Goal: Task Accomplishment & Management: Use online tool/utility

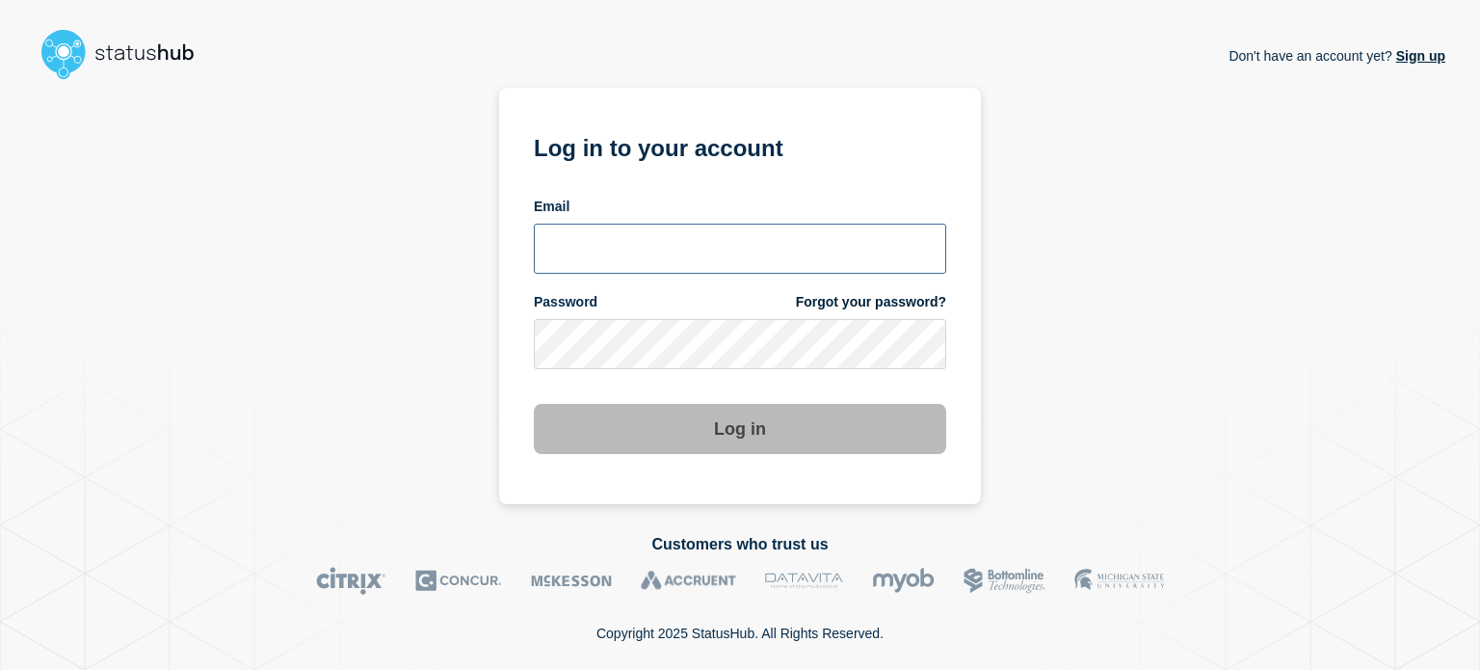
click at [649, 233] on input "email input" at bounding box center [740, 249] width 413 height 50
type input "camilo.mejia@catonetworks.com"
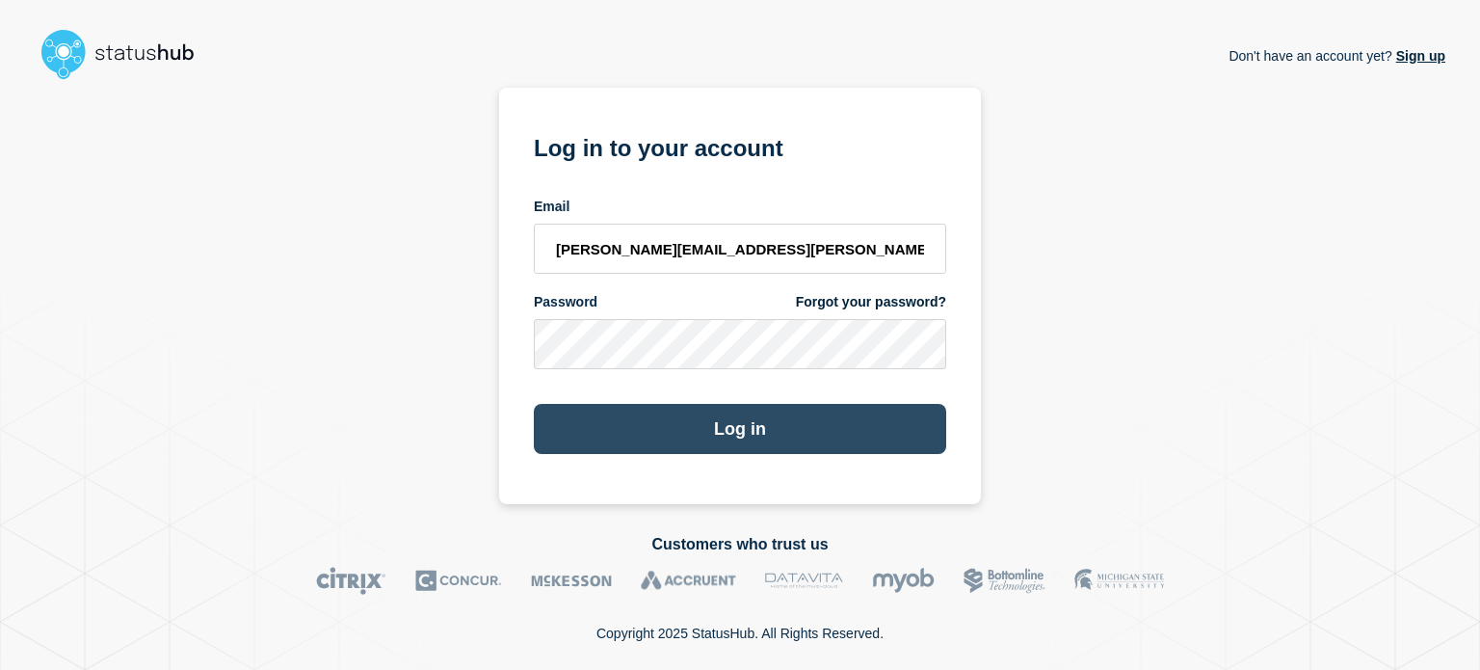
click at [679, 419] on button "Log in" at bounding box center [740, 429] width 413 height 50
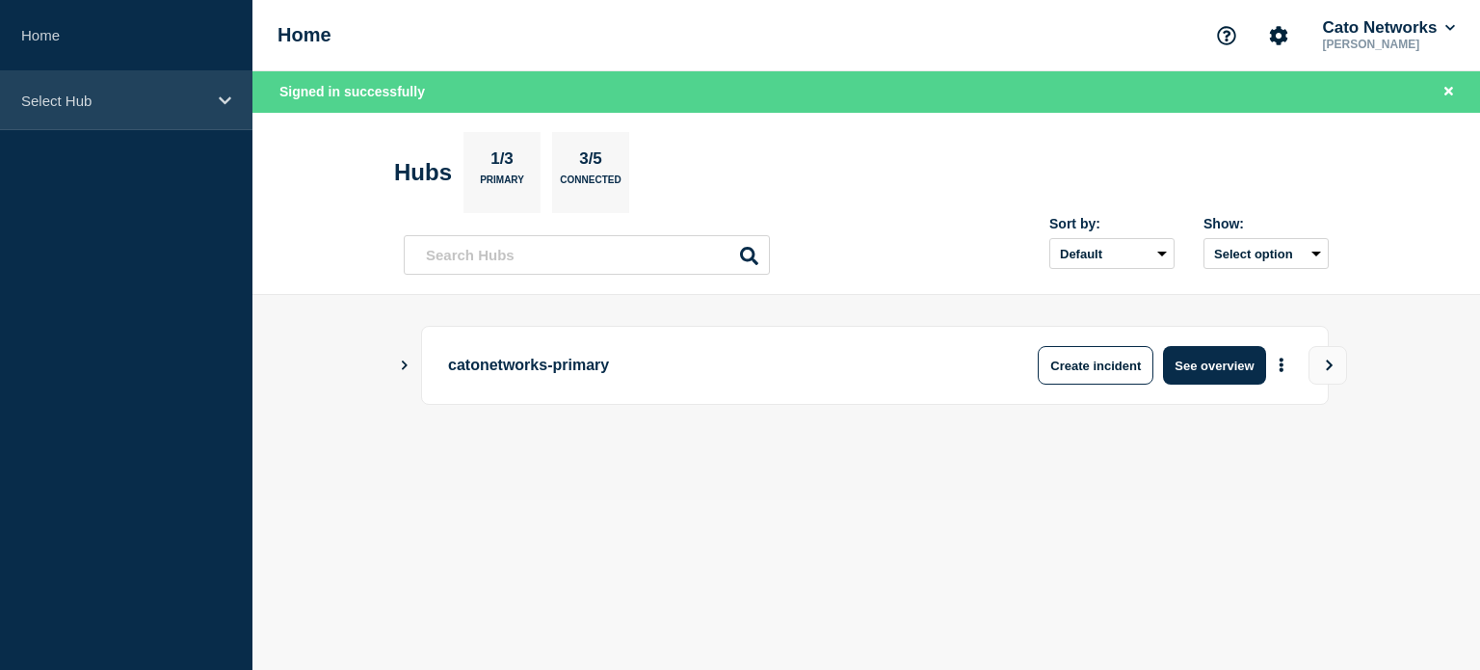
click at [120, 99] on p "Select Hub" at bounding box center [113, 101] width 185 height 16
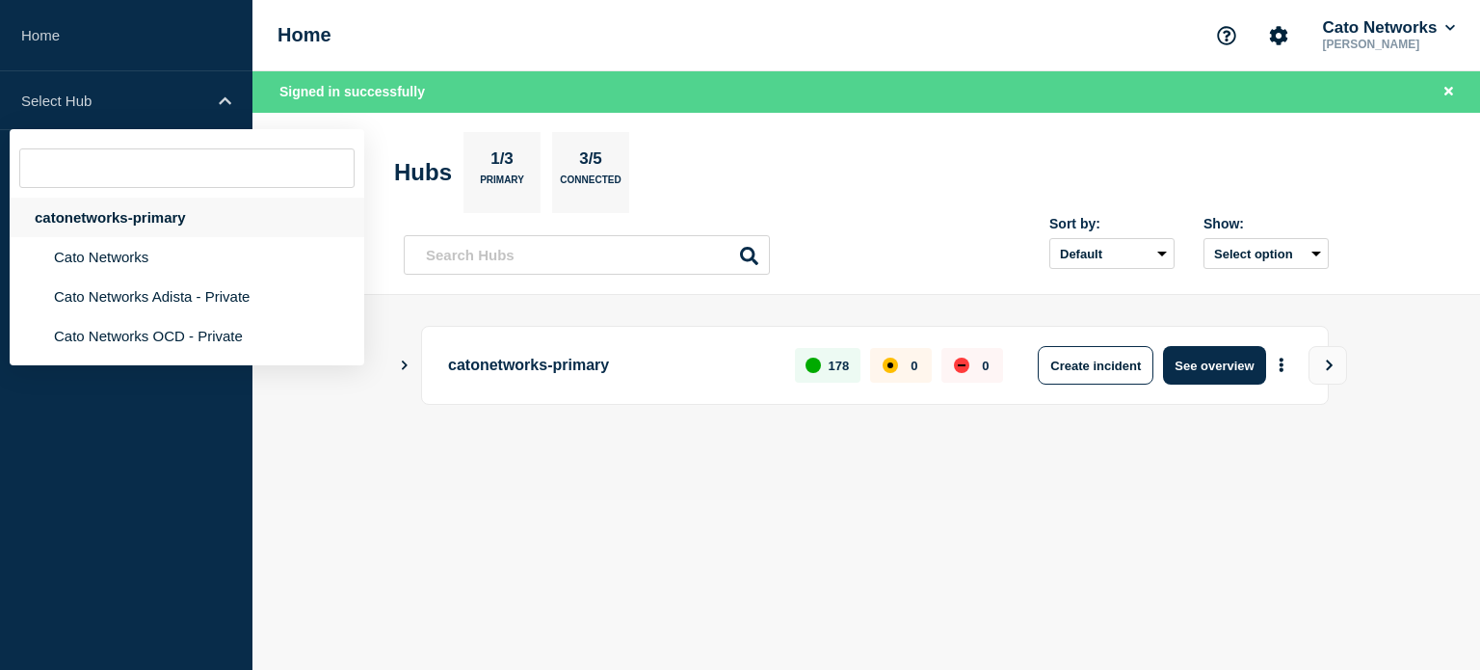
click at [97, 220] on div "catonetworks-primary" at bounding box center [187, 218] width 355 height 40
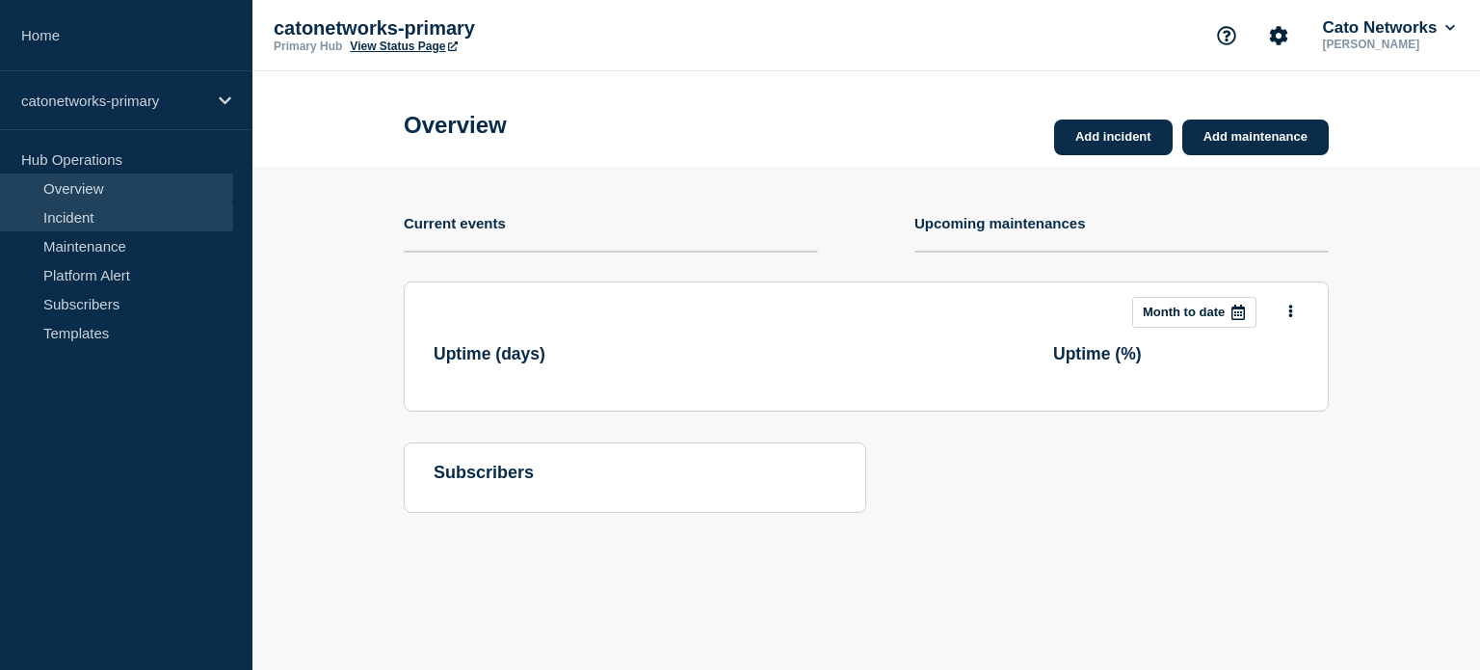
click at [97, 220] on link "Incident" at bounding box center [116, 216] width 233 height 29
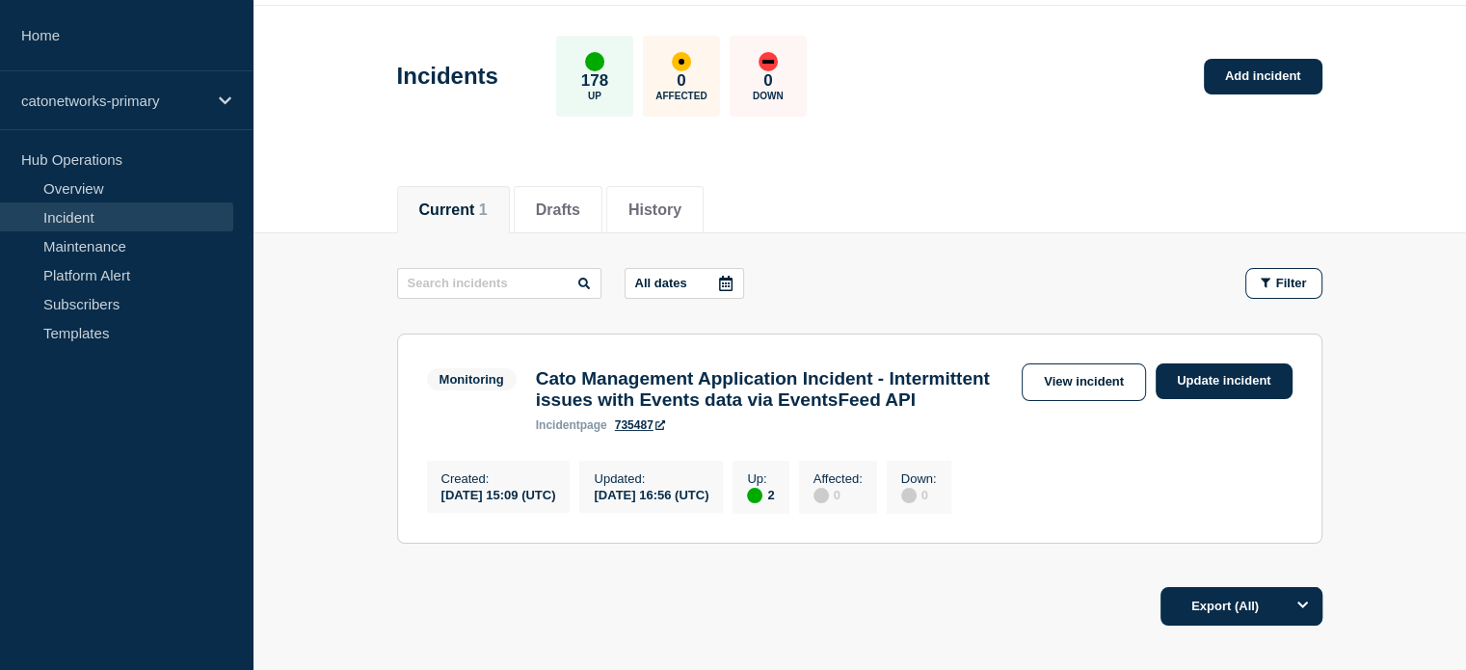
scroll to position [193, 0]
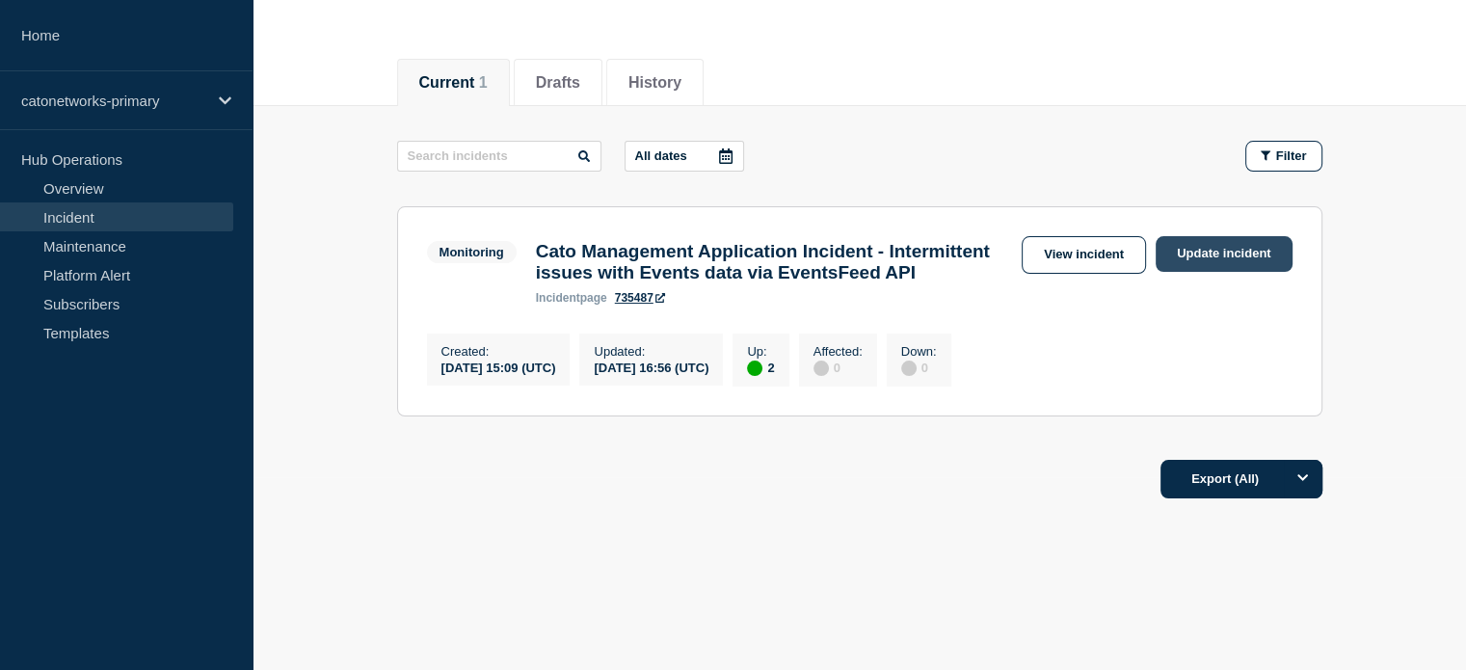
click at [1185, 251] on link "Update incident" at bounding box center [1224, 254] width 137 height 36
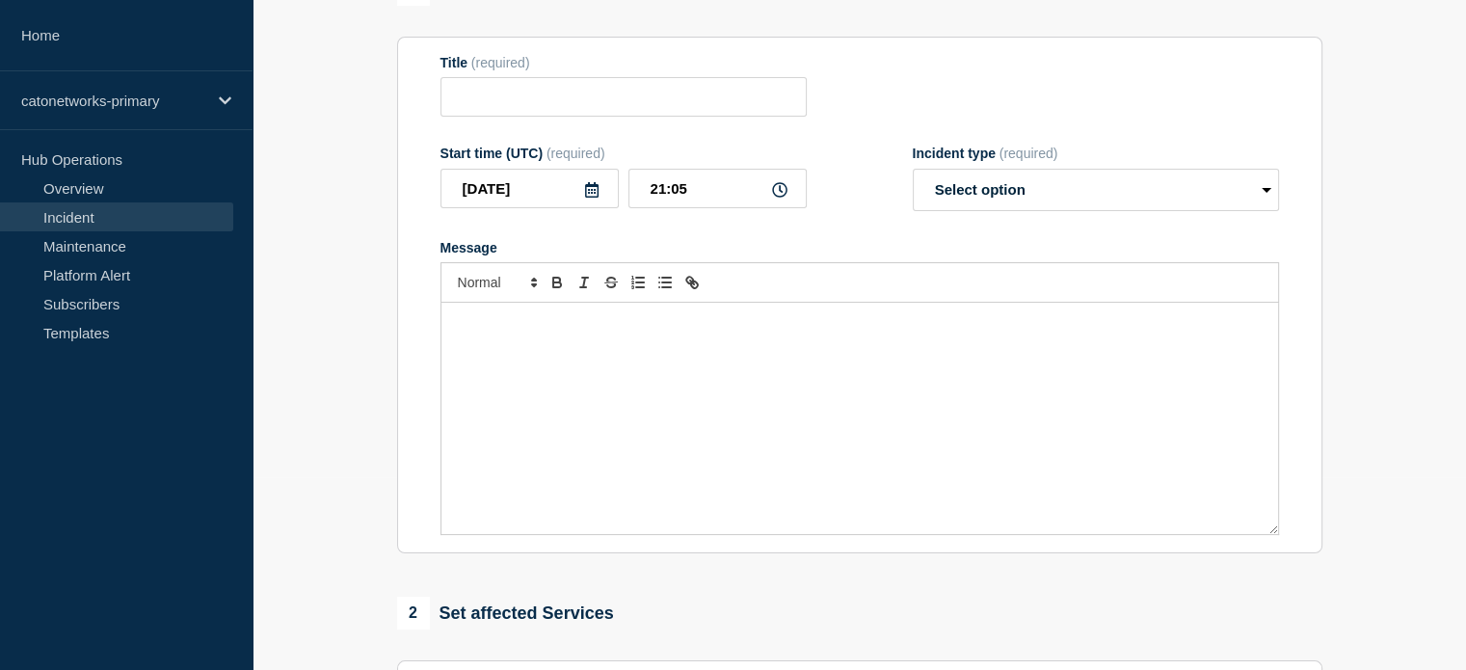
type input "Cato Management Application Incident - Intermittent issues with Events data via…"
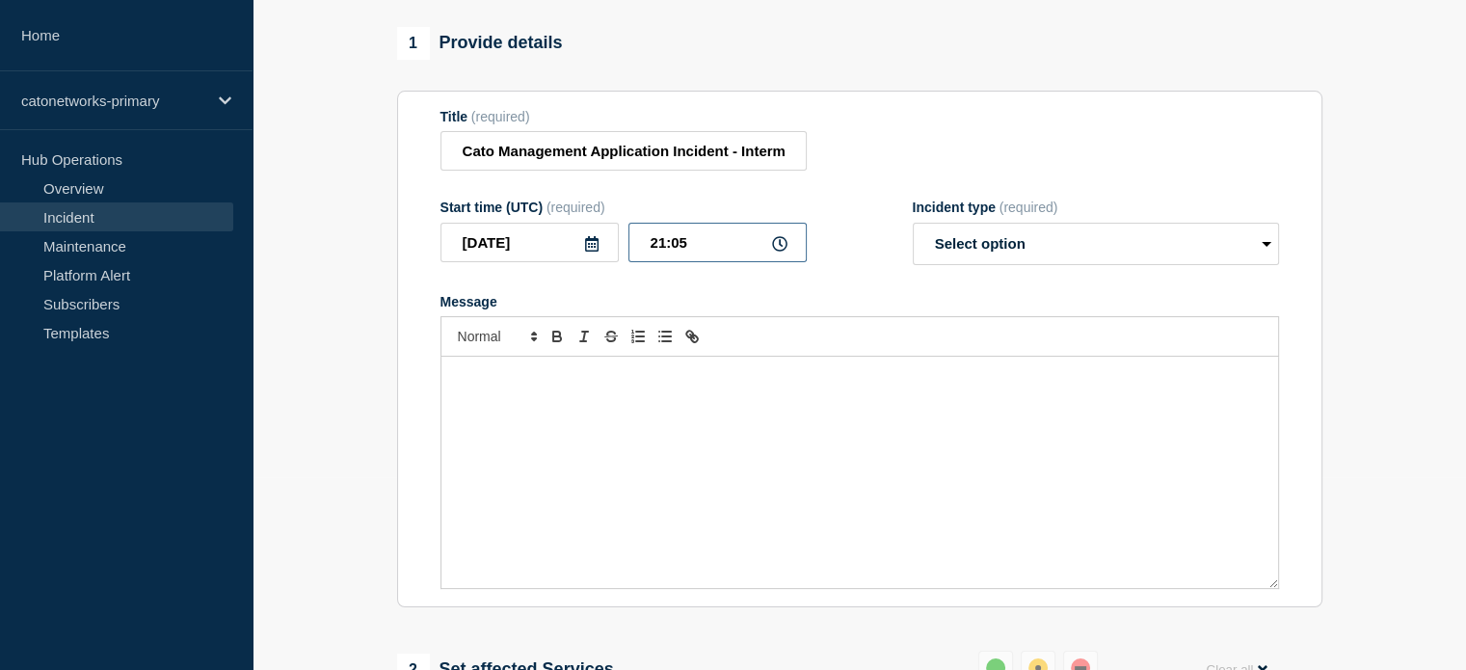
click at [659, 259] on input "21:05" at bounding box center [717, 243] width 178 height 40
type input "20:24"
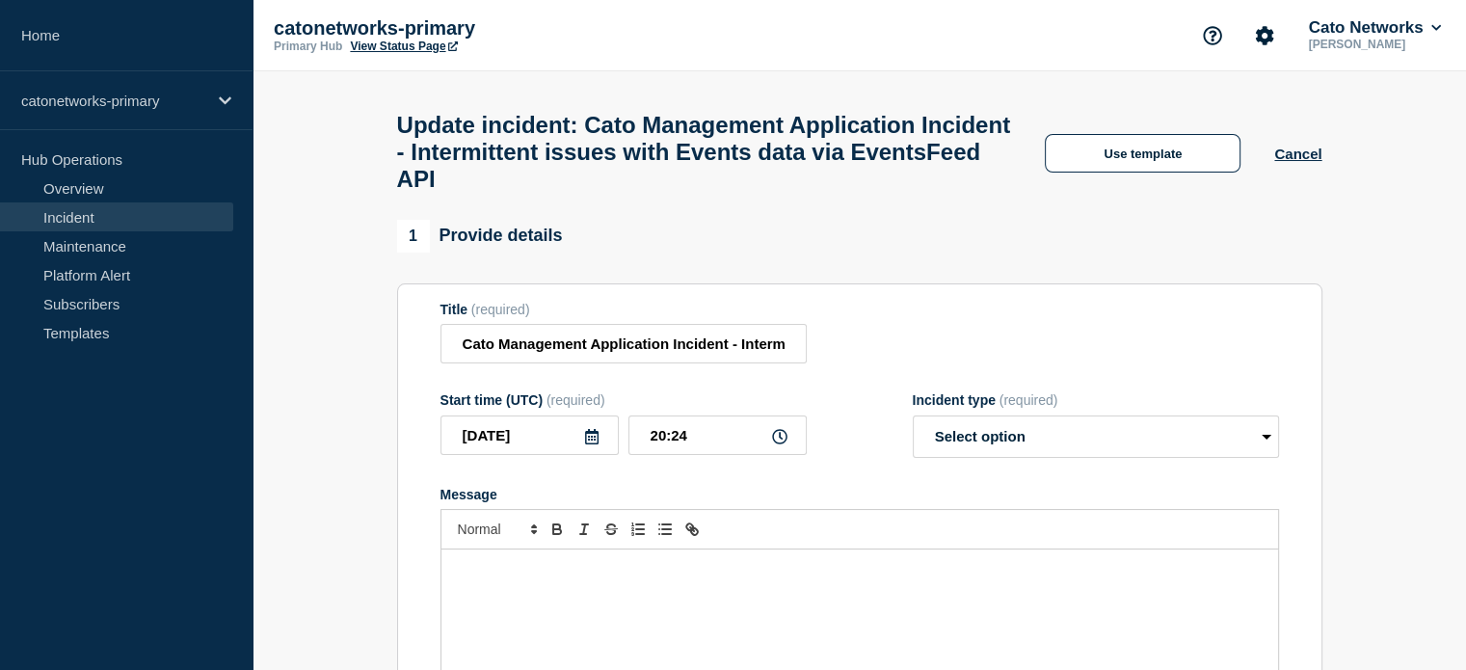
click at [1160, 136] on div "Update incident: Cato Management Application Incident - Intermittent issues wit…" at bounding box center [859, 145] width 969 height 148
click at [1161, 141] on div "Use template Cancel" at bounding box center [1166, 152] width 310 height 40
click at [1155, 153] on button "Use template" at bounding box center [1143, 153] width 196 height 39
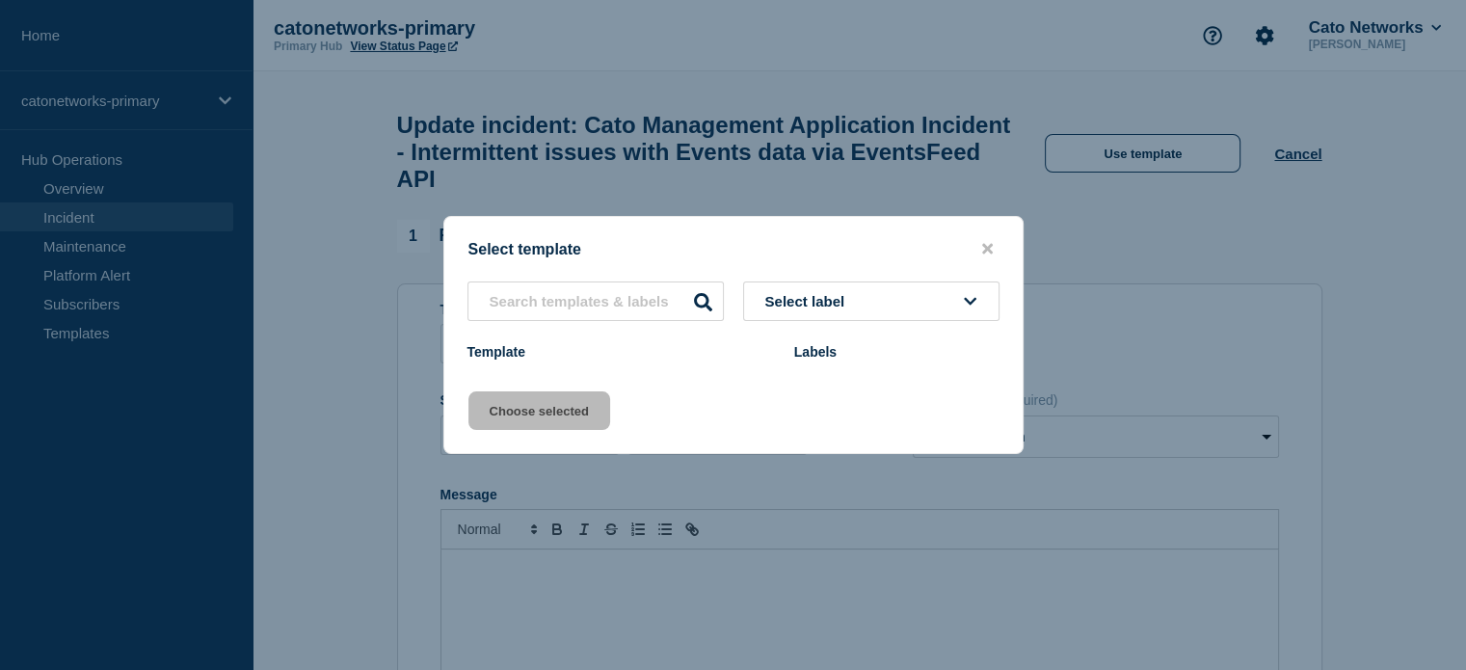
click at [858, 296] on button "Select label" at bounding box center [871, 301] width 256 height 40
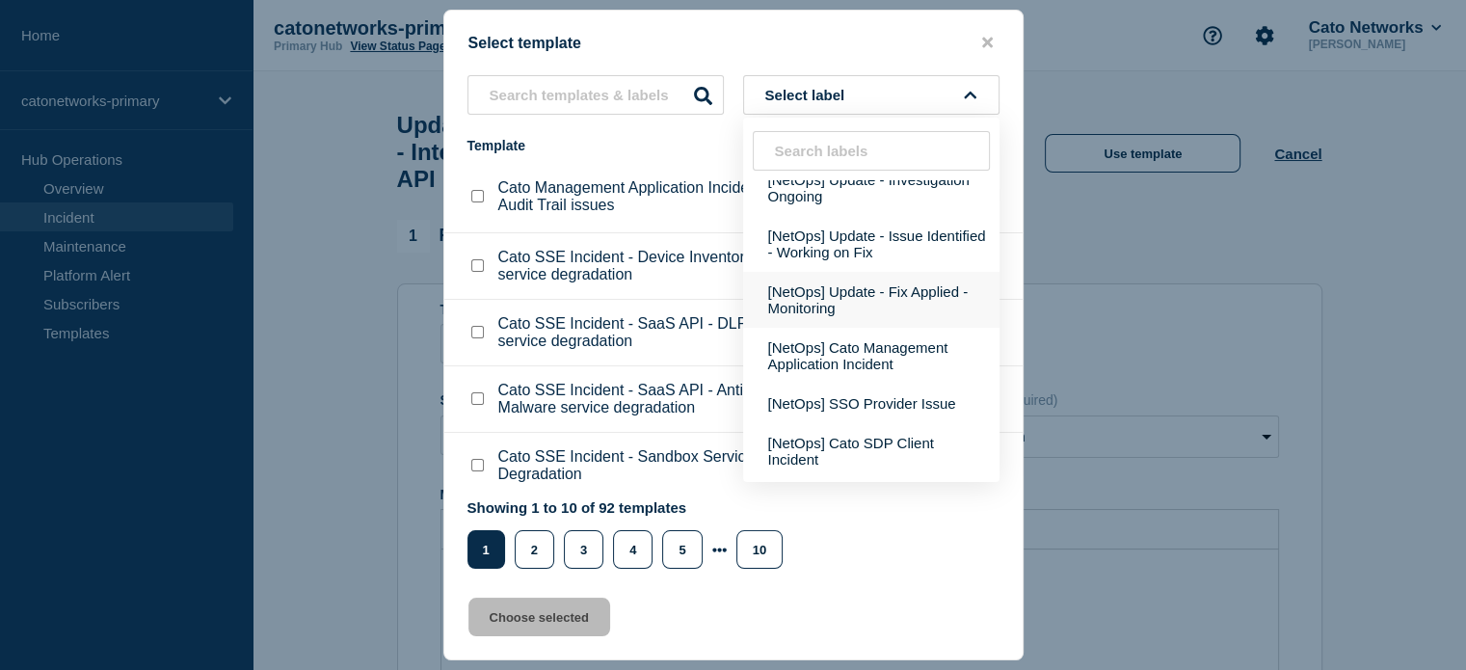
scroll to position [289, 0]
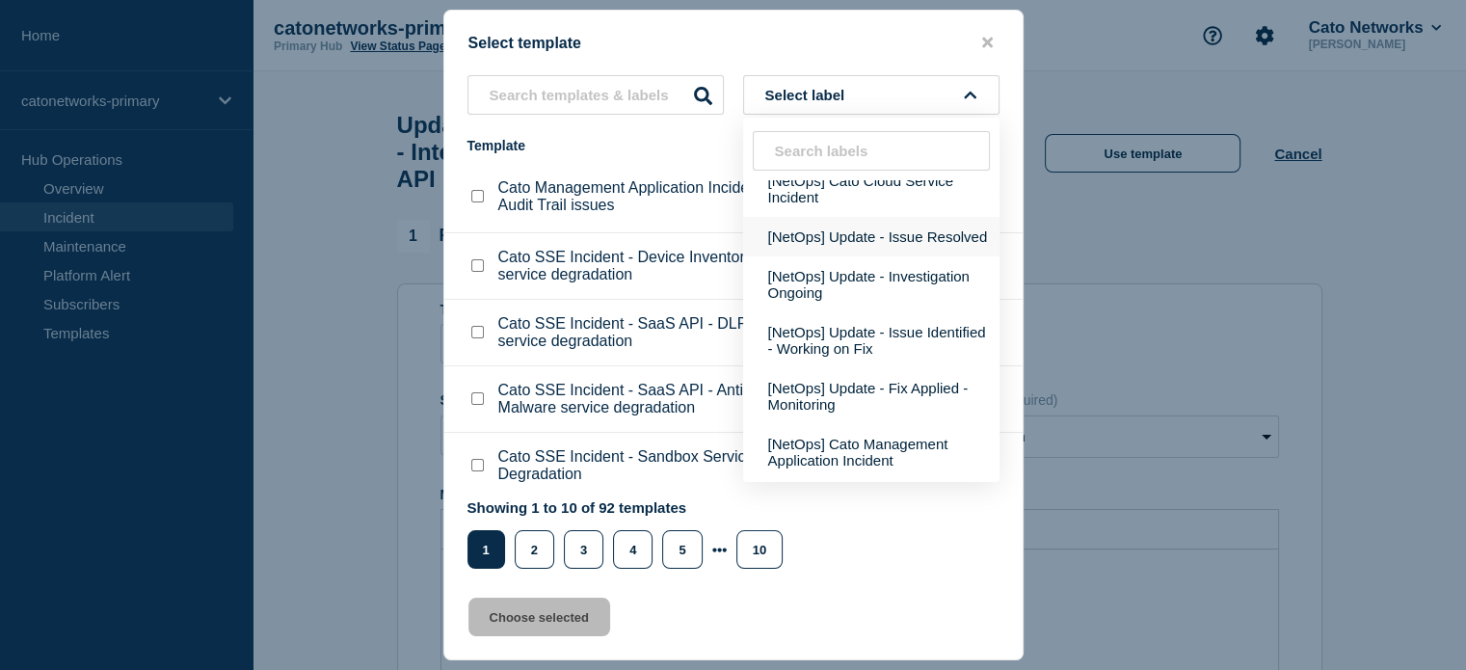
click at [837, 250] on button "[NetOps] Update - Issue Resolved" at bounding box center [871, 237] width 256 height 40
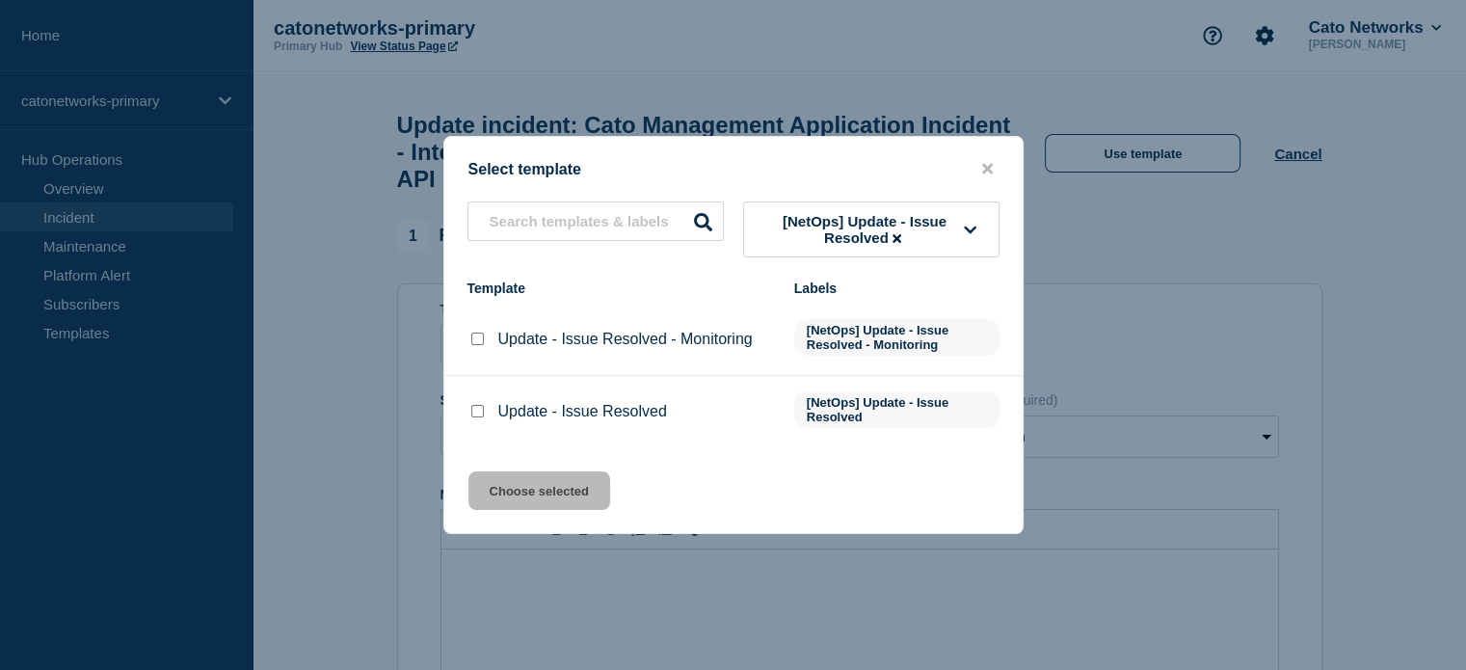
click at [473, 412] on input "Update - Issue Resolved checkbox" at bounding box center [477, 411] width 13 height 13
checkbox input "true"
click at [547, 495] on button "Choose selected" at bounding box center [539, 490] width 142 height 39
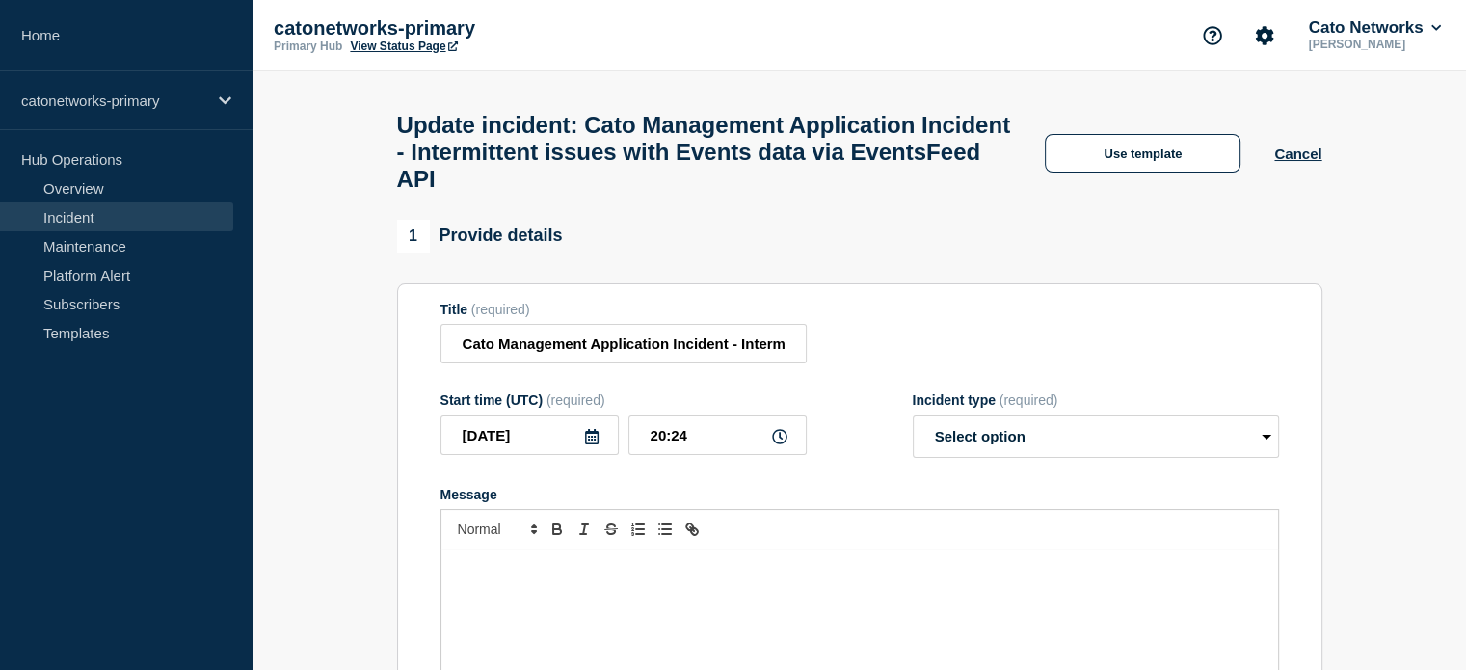
select select "resolved"
radio input "false"
radio input "true"
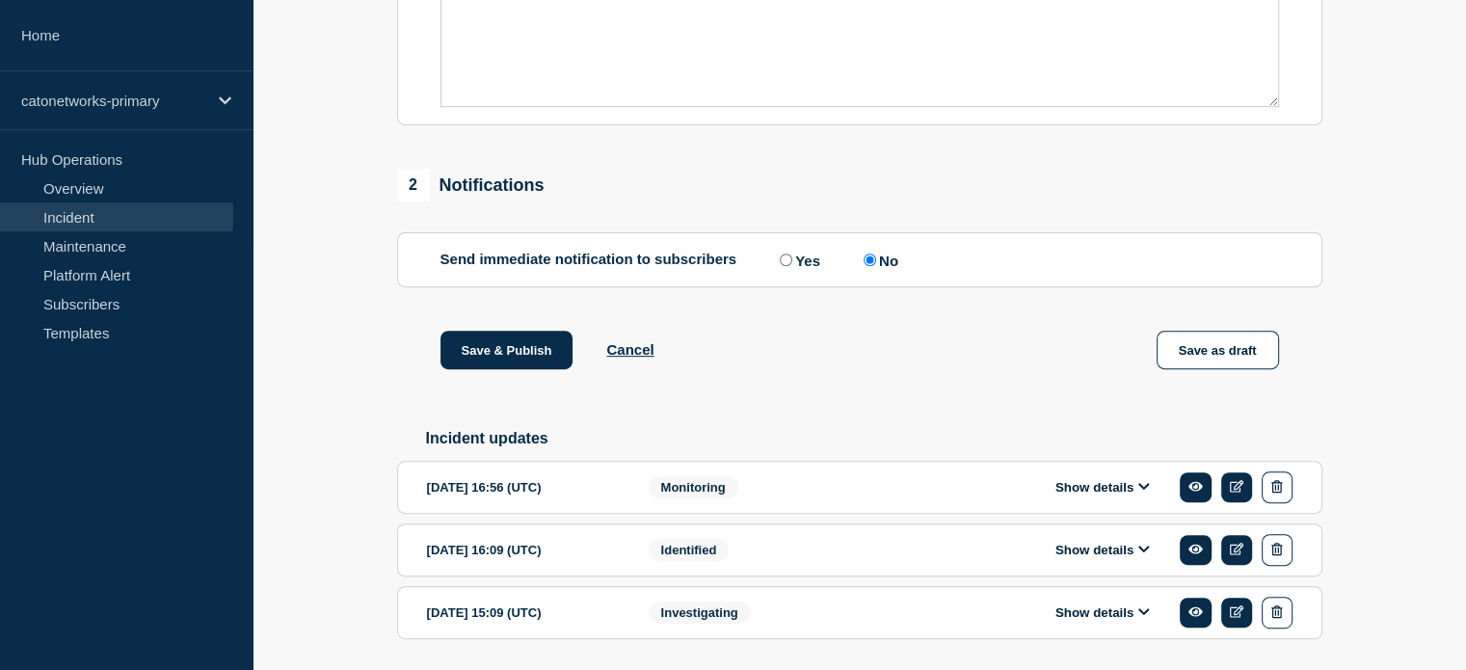
scroll to position [753, 0]
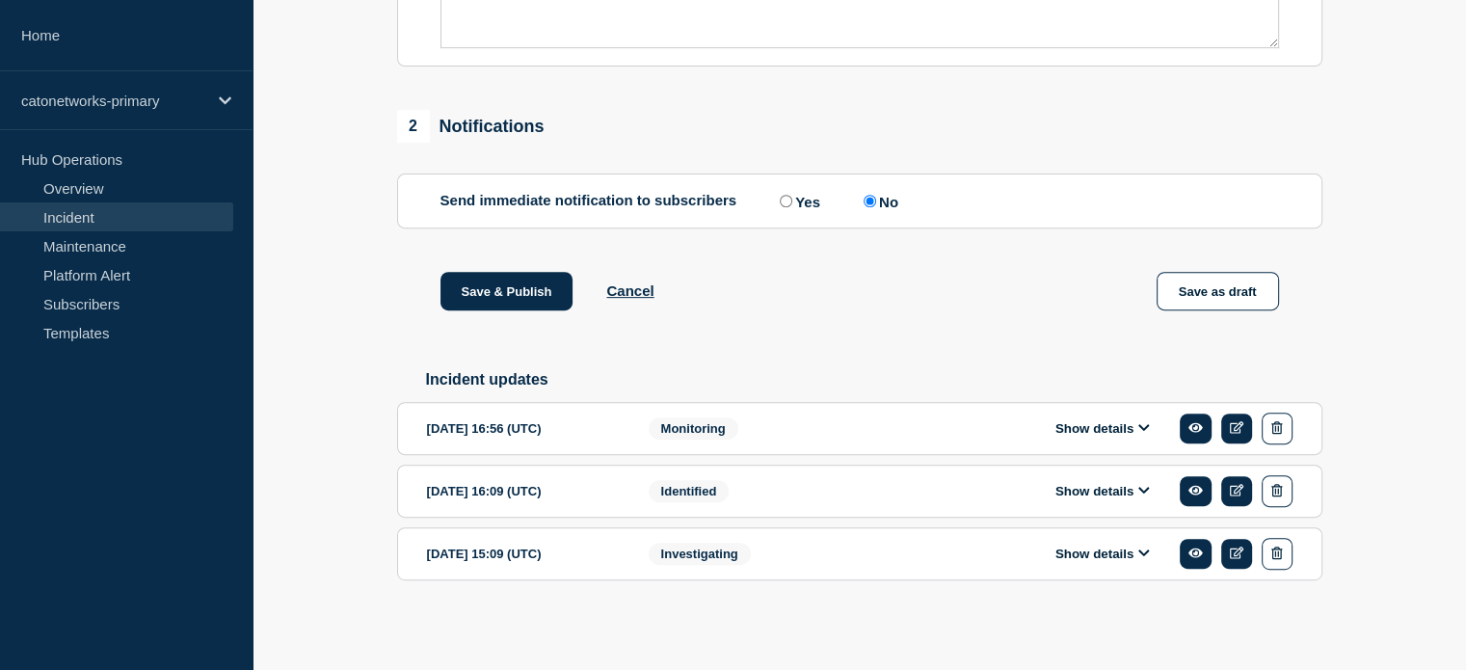
click at [1073, 437] on button "Show details" at bounding box center [1103, 428] width 106 height 16
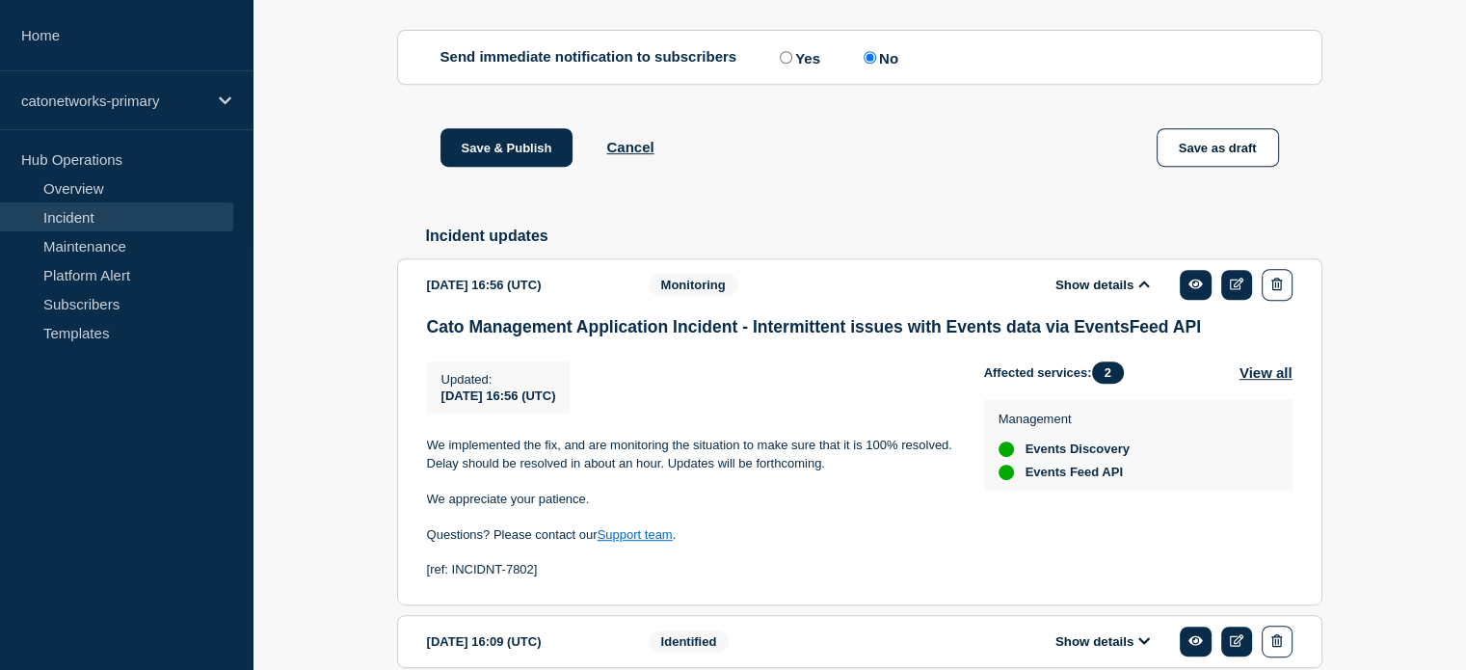
scroll to position [1042, 0]
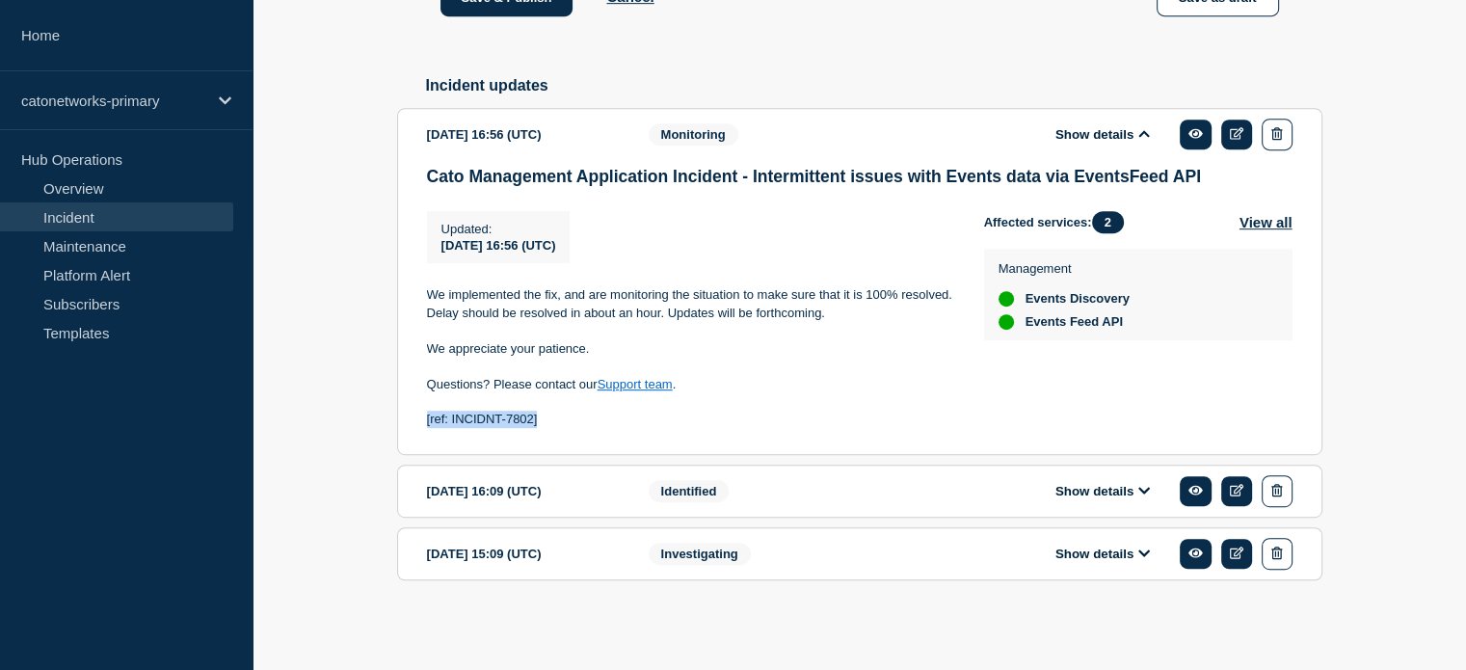
drag, startPoint x: 551, startPoint y: 428, endPoint x: 427, endPoint y: 427, distance: 124.3
click at [427, 427] on p "[ref: INCIDNT-7802]" at bounding box center [690, 419] width 526 height 17
copy p "[ref: INCIDNT-7802]"
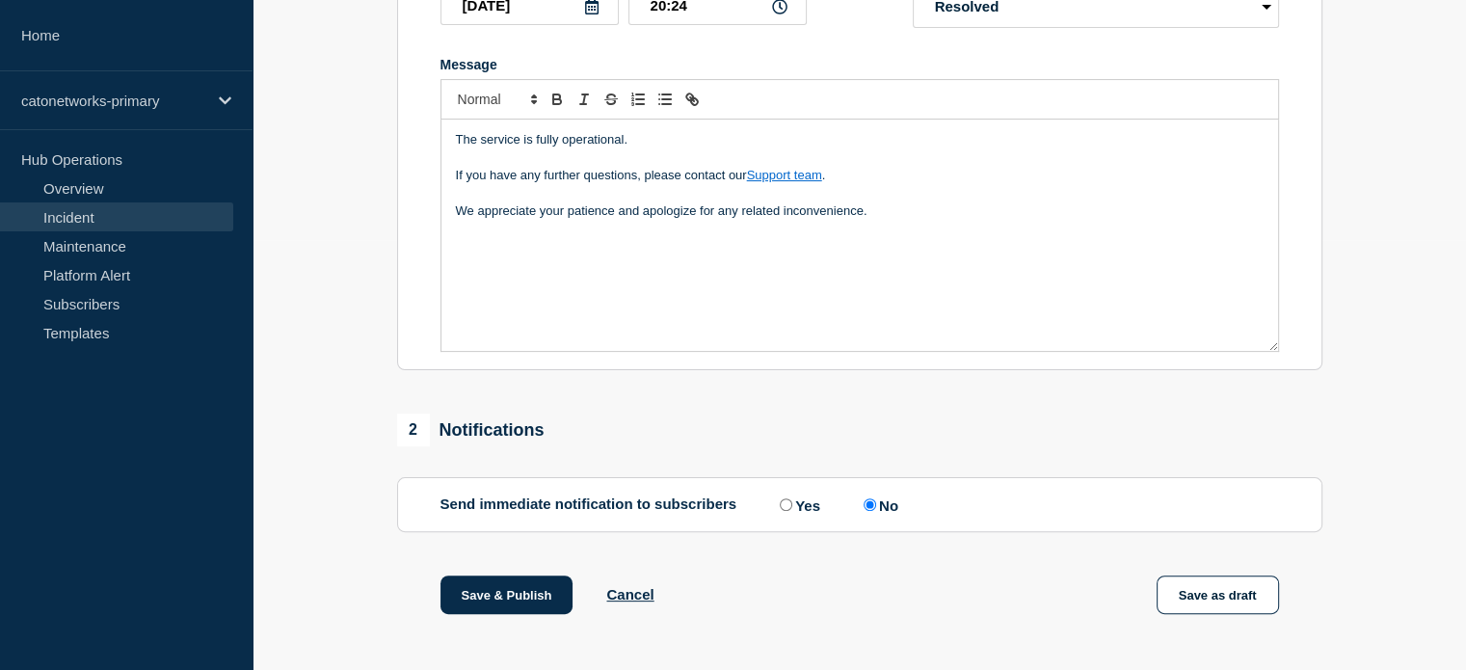
scroll to position [271, 0]
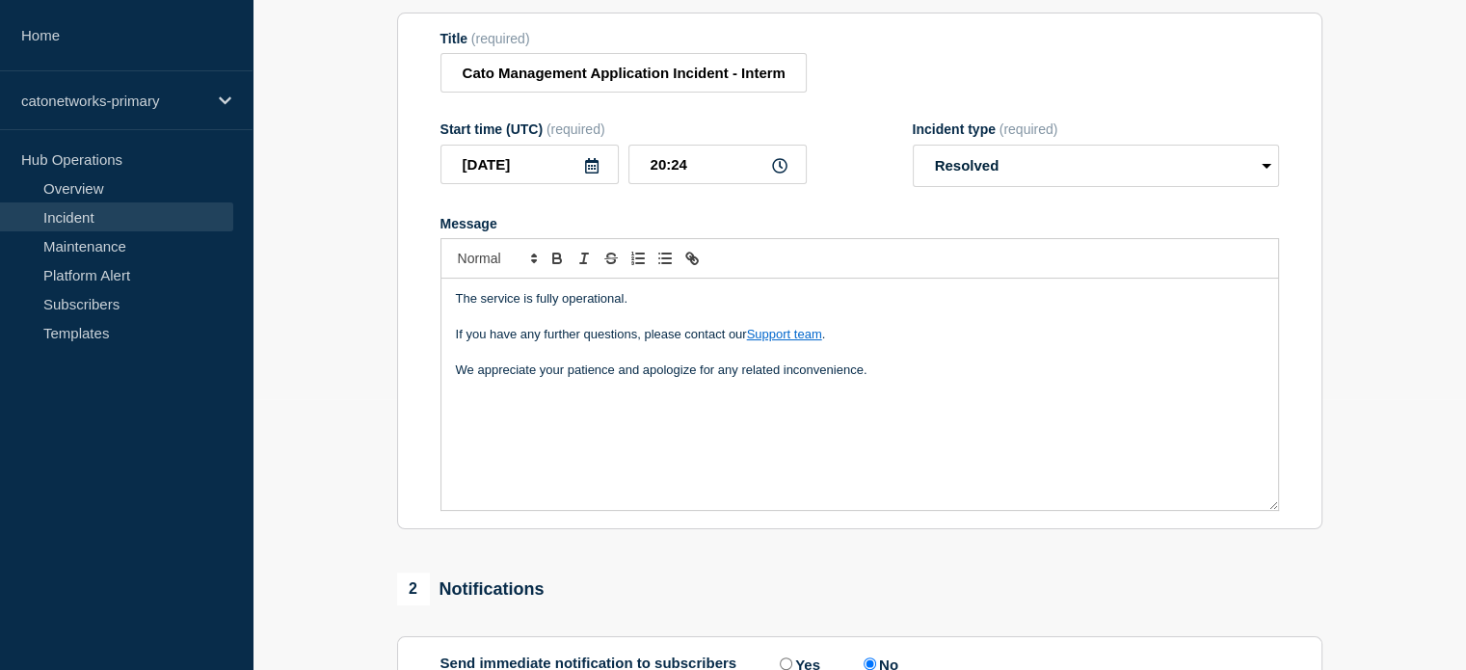
click at [571, 446] on div "The service is fully operational. If you have any further questions, please con…" at bounding box center [859, 394] width 837 height 231
click at [887, 411] on div "The service is fully operational. If you have any further questions, please con…" at bounding box center [859, 394] width 837 height 231
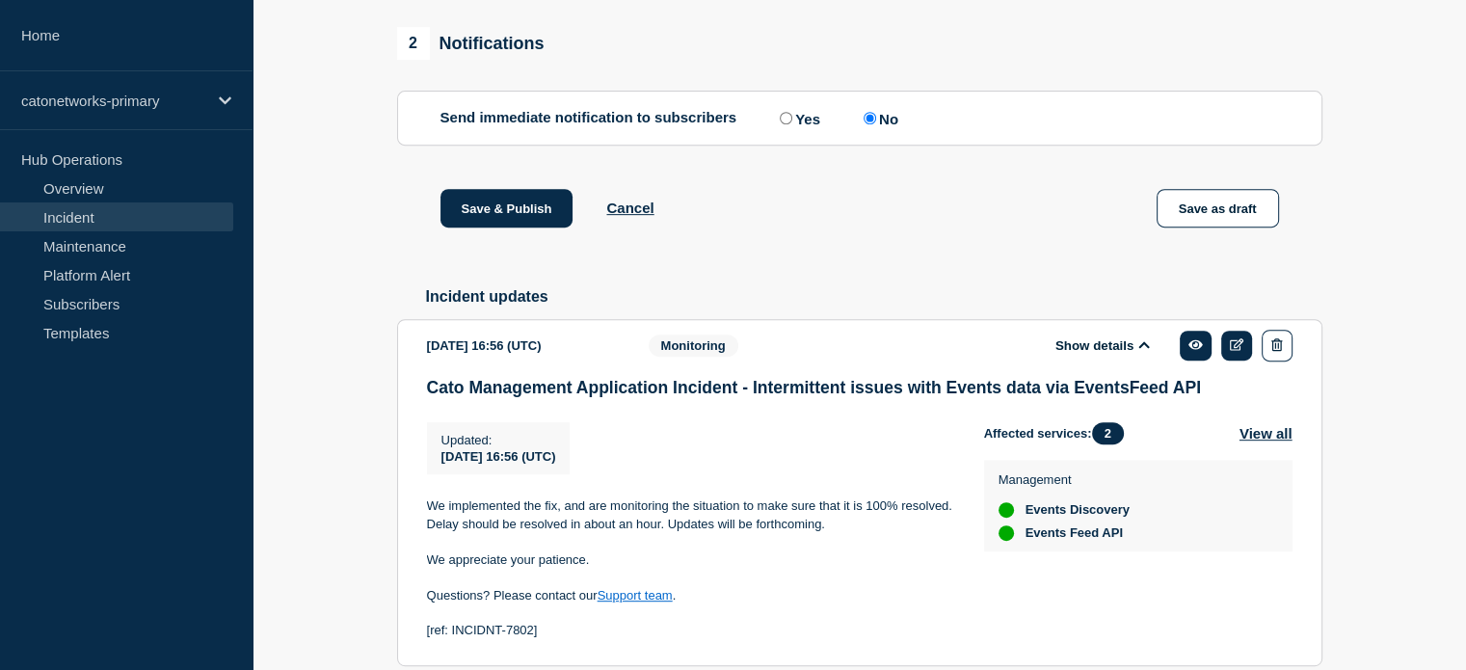
scroll to position [849, 0]
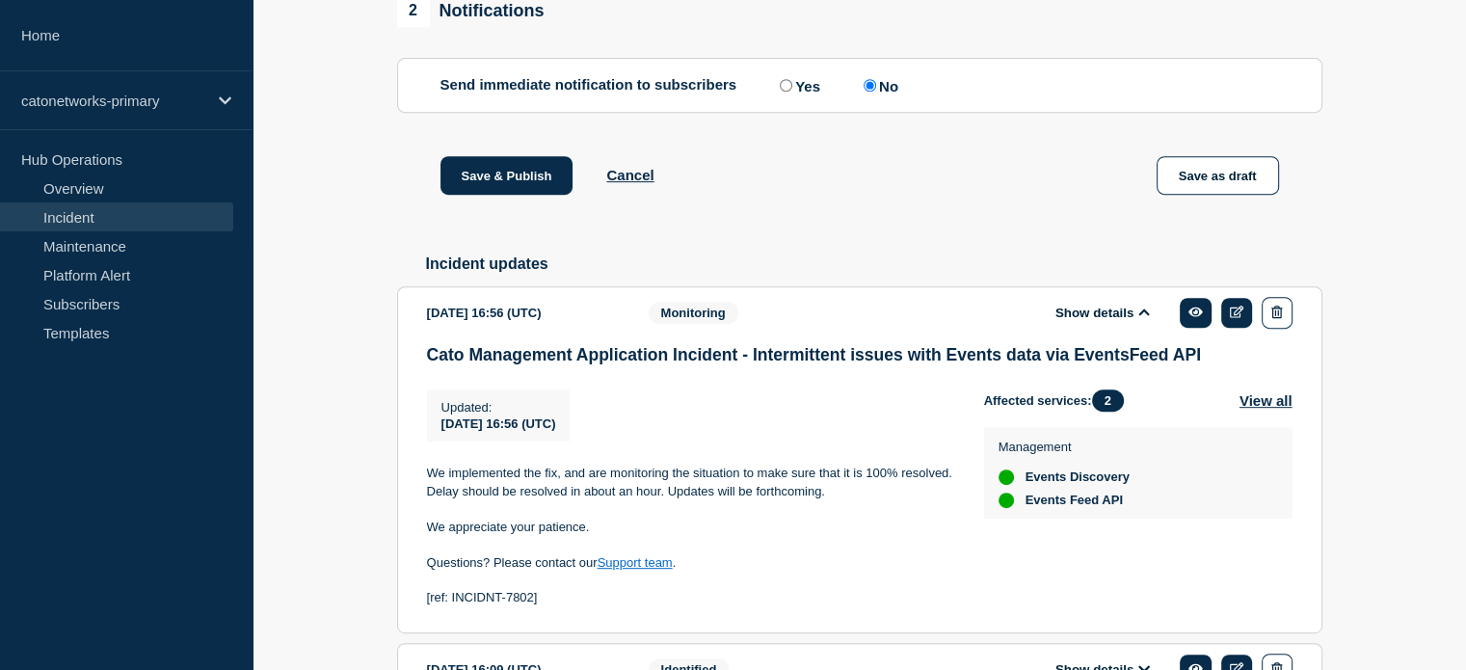
click at [792, 94] on label "Yes" at bounding box center [797, 85] width 45 height 18
click at [792, 92] on input "Yes" at bounding box center [786, 85] width 13 height 13
radio input "true"
radio input "false"
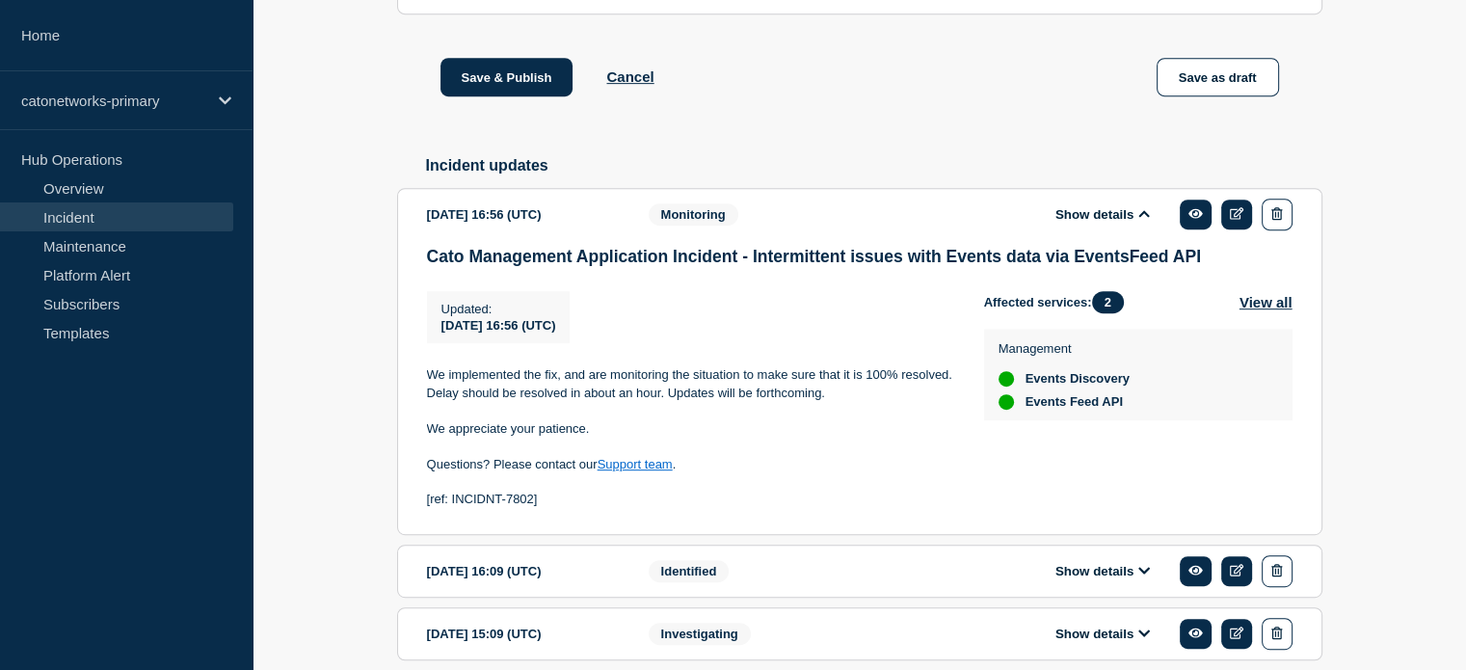
scroll to position [761, 0]
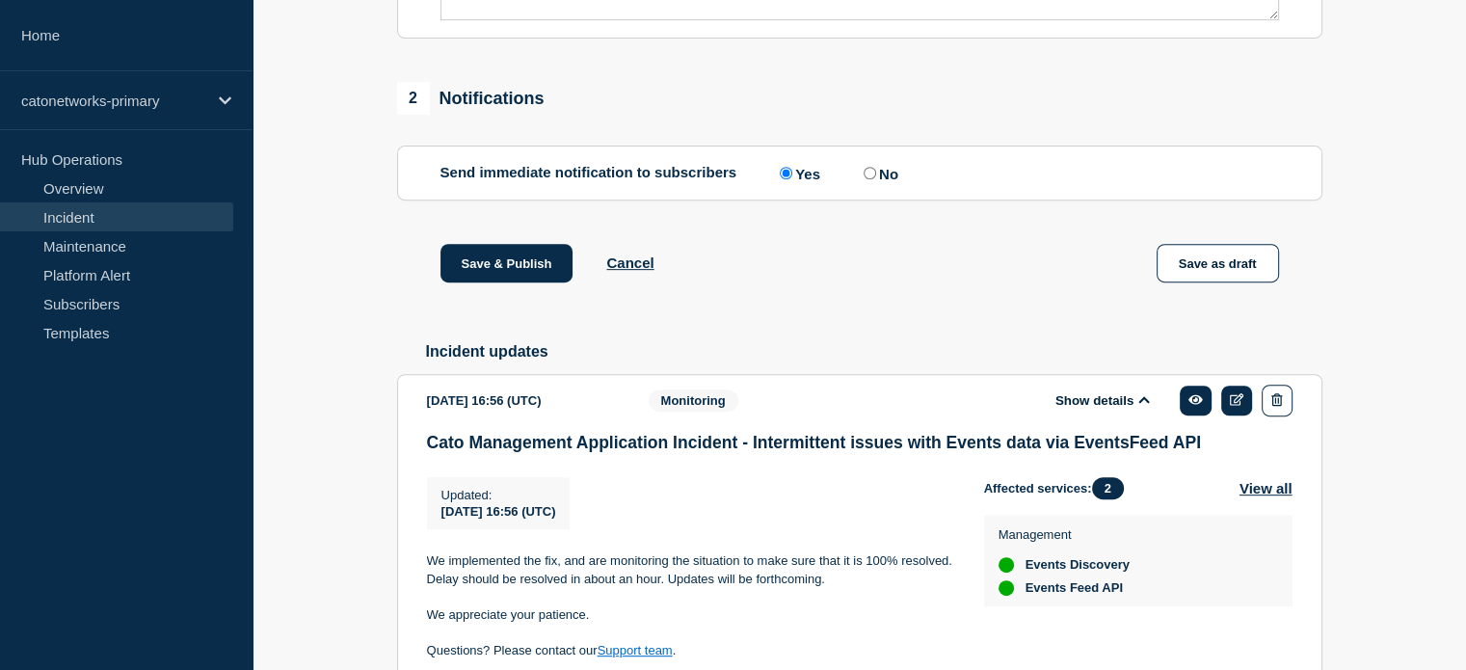
click at [1148, 406] on icon at bounding box center [1144, 399] width 12 height 13
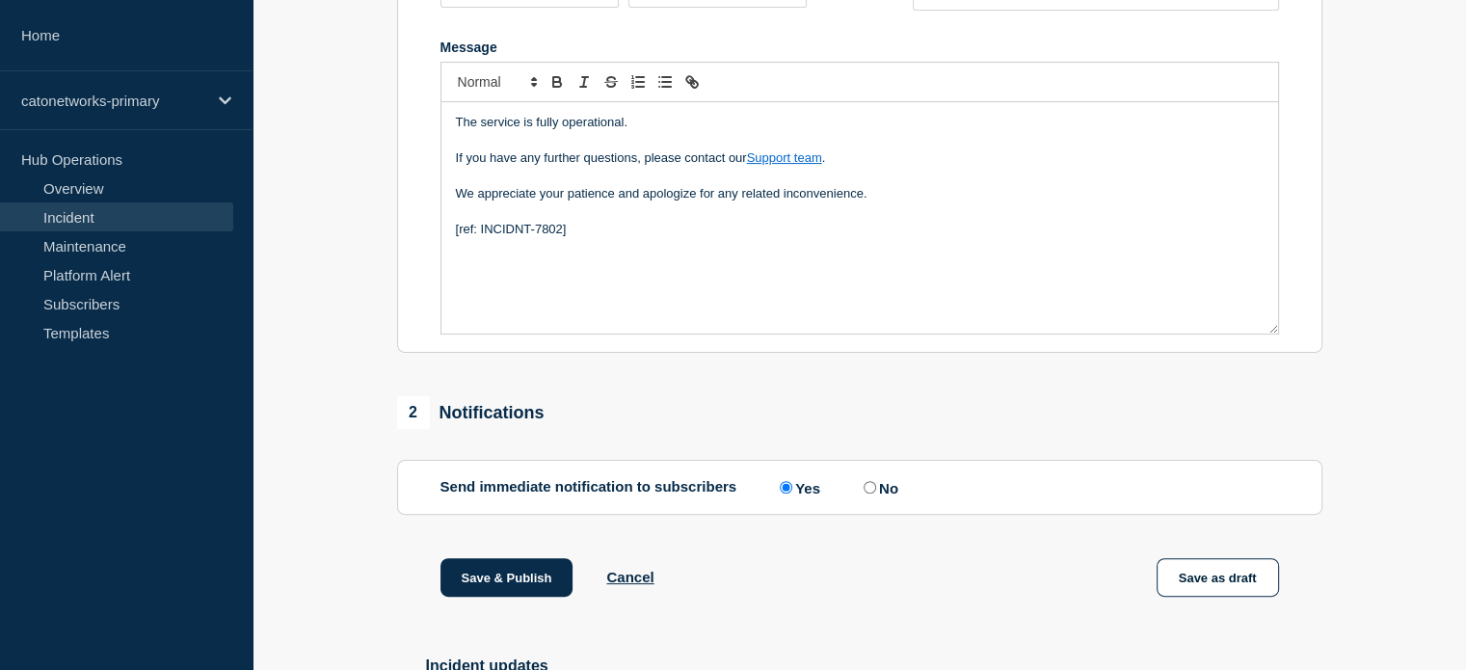
scroll to position [464, 0]
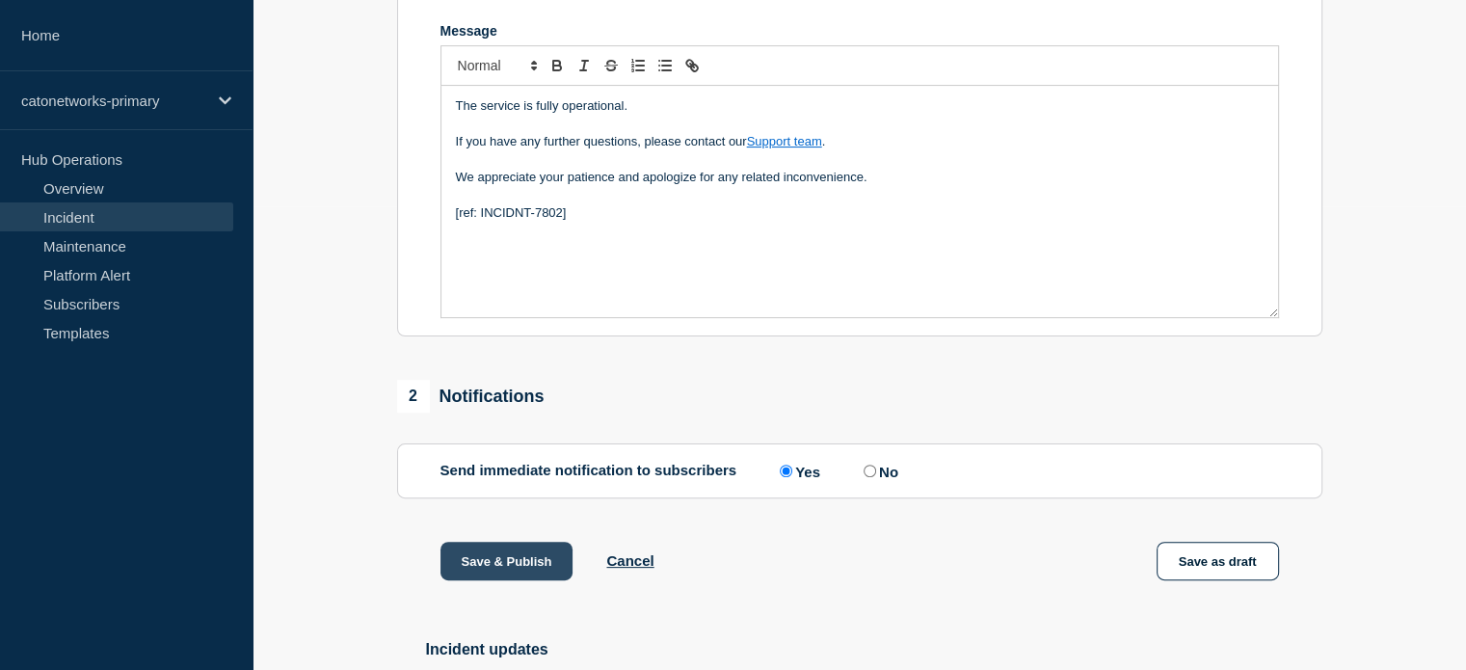
click at [497, 564] on button "Save & Publish" at bounding box center [506, 561] width 133 height 39
